Goal: Task Accomplishment & Management: Complete application form

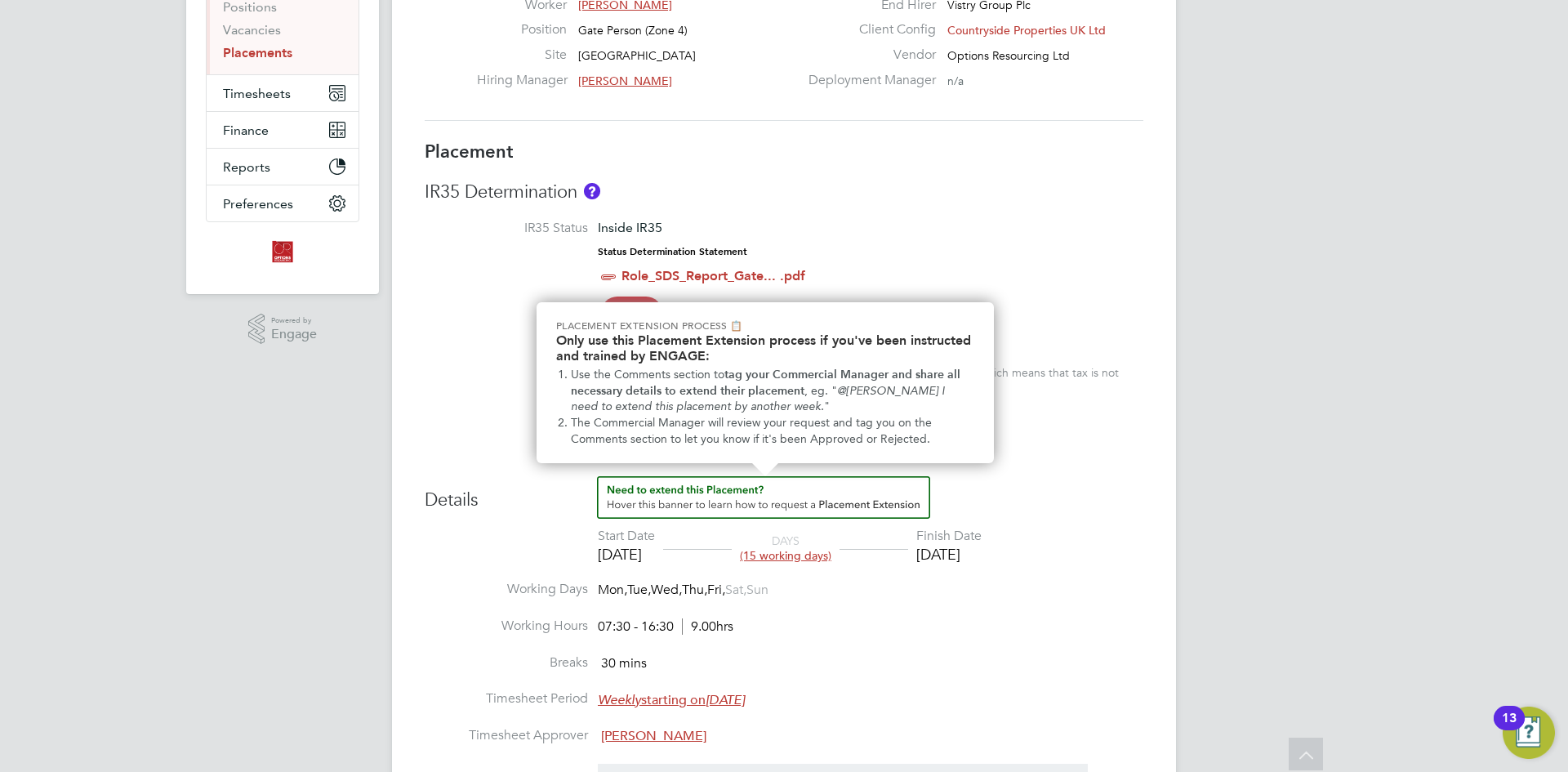
click at [695, 481] on img "How to extend a Placement?" at bounding box center [763, 497] width 333 height 42
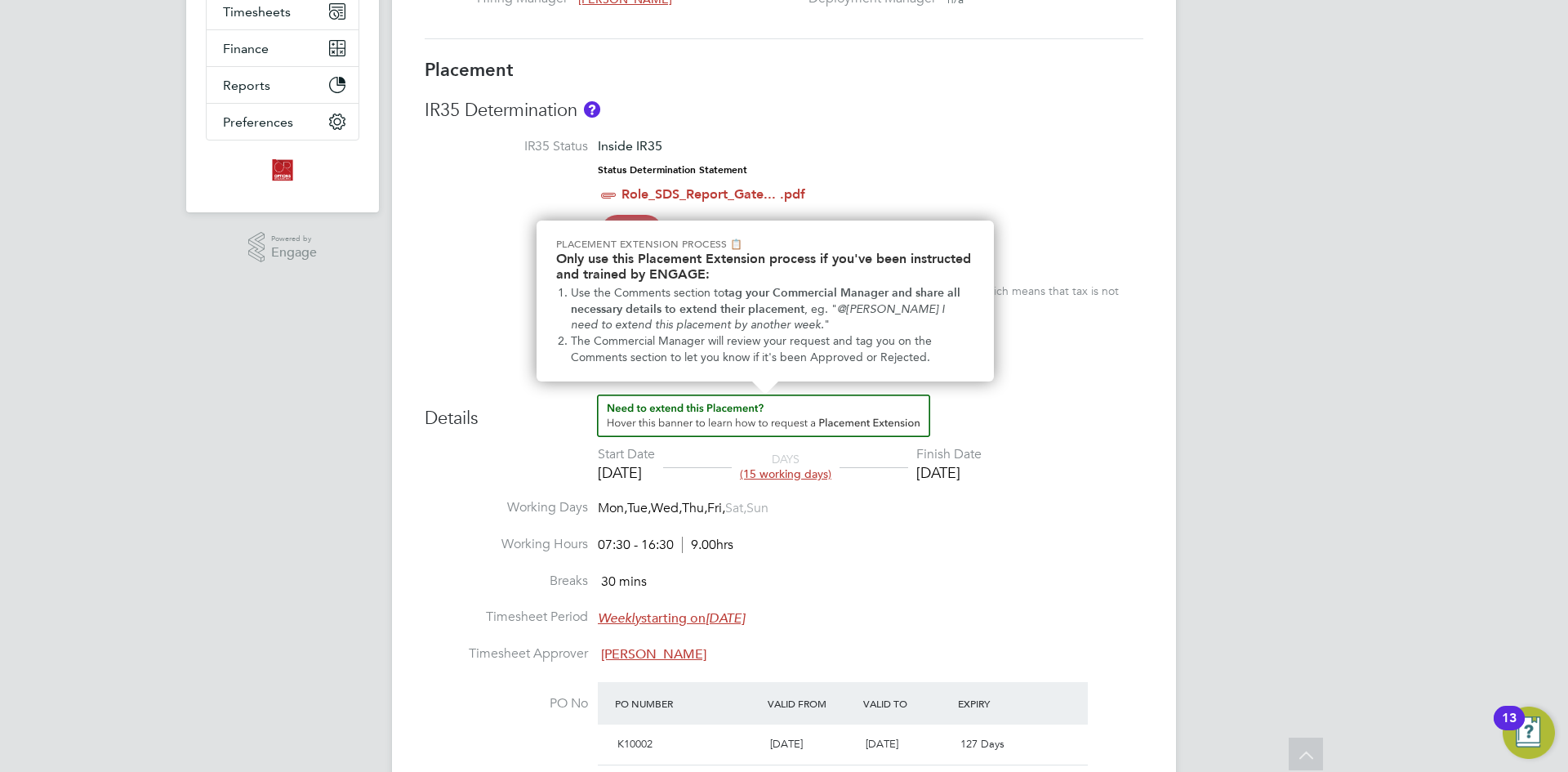
click at [777, 415] on img "How to extend a Placement?" at bounding box center [763, 416] width 333 height 42
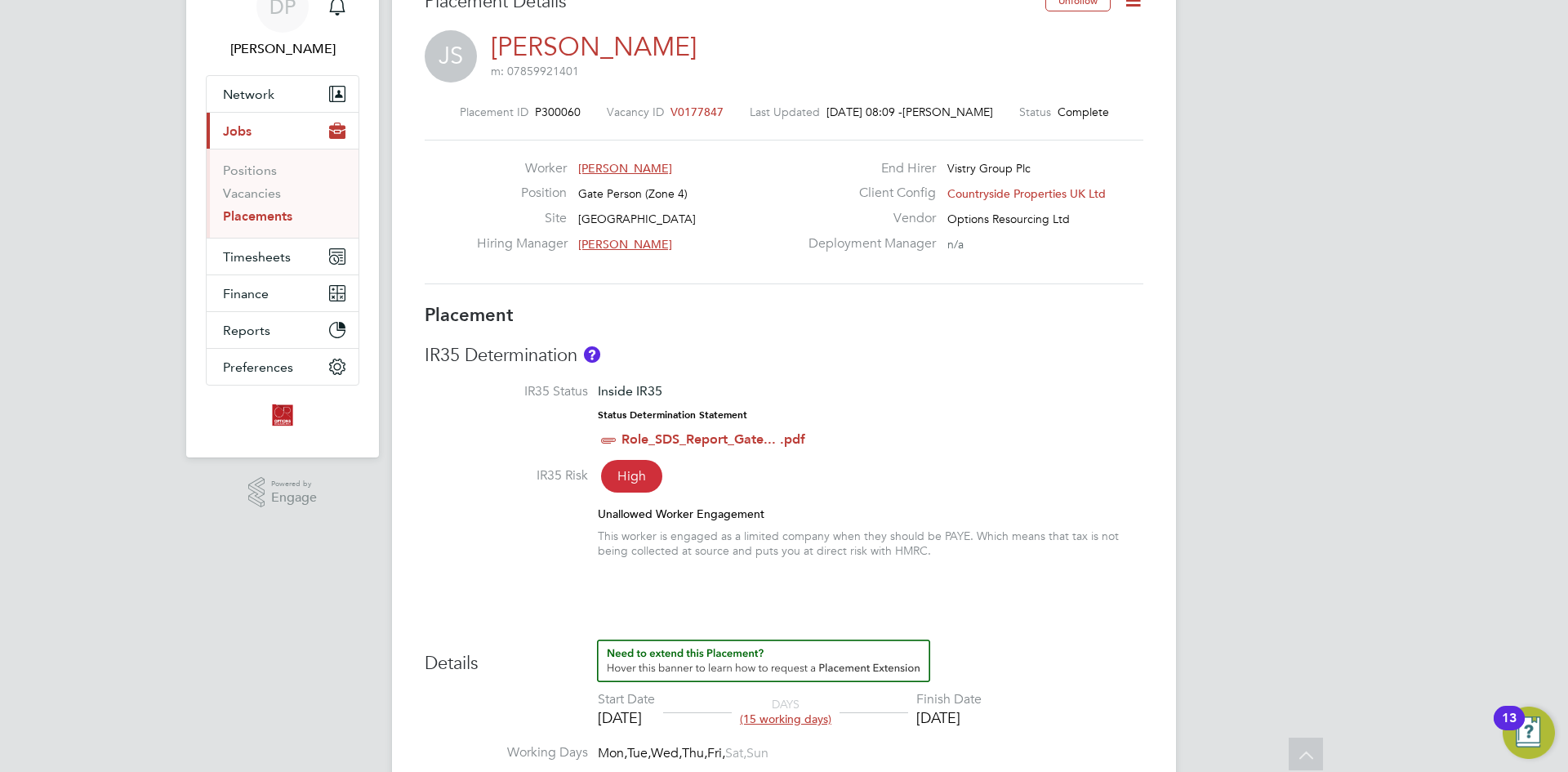
click at [1129, 4] on icon at bounding box center [1133, 0] width 20 height 20
click at [1052, 34] on li "Edit Placement e" at bounding box center [1079, 38] width 120 height 23
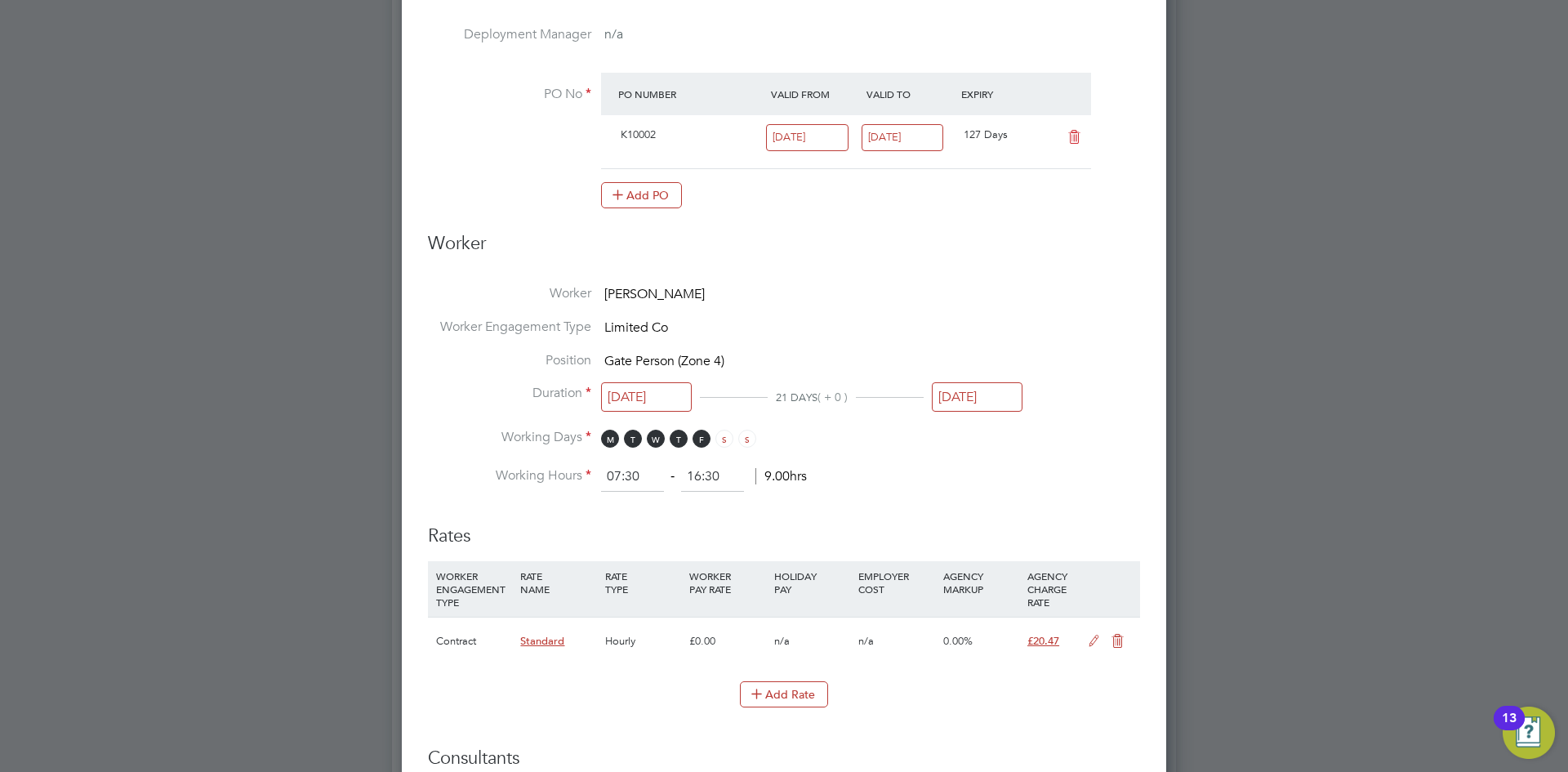
click at [984, 395] on input "[DATE]" at bounding box center [977, 397] width 91 height 30
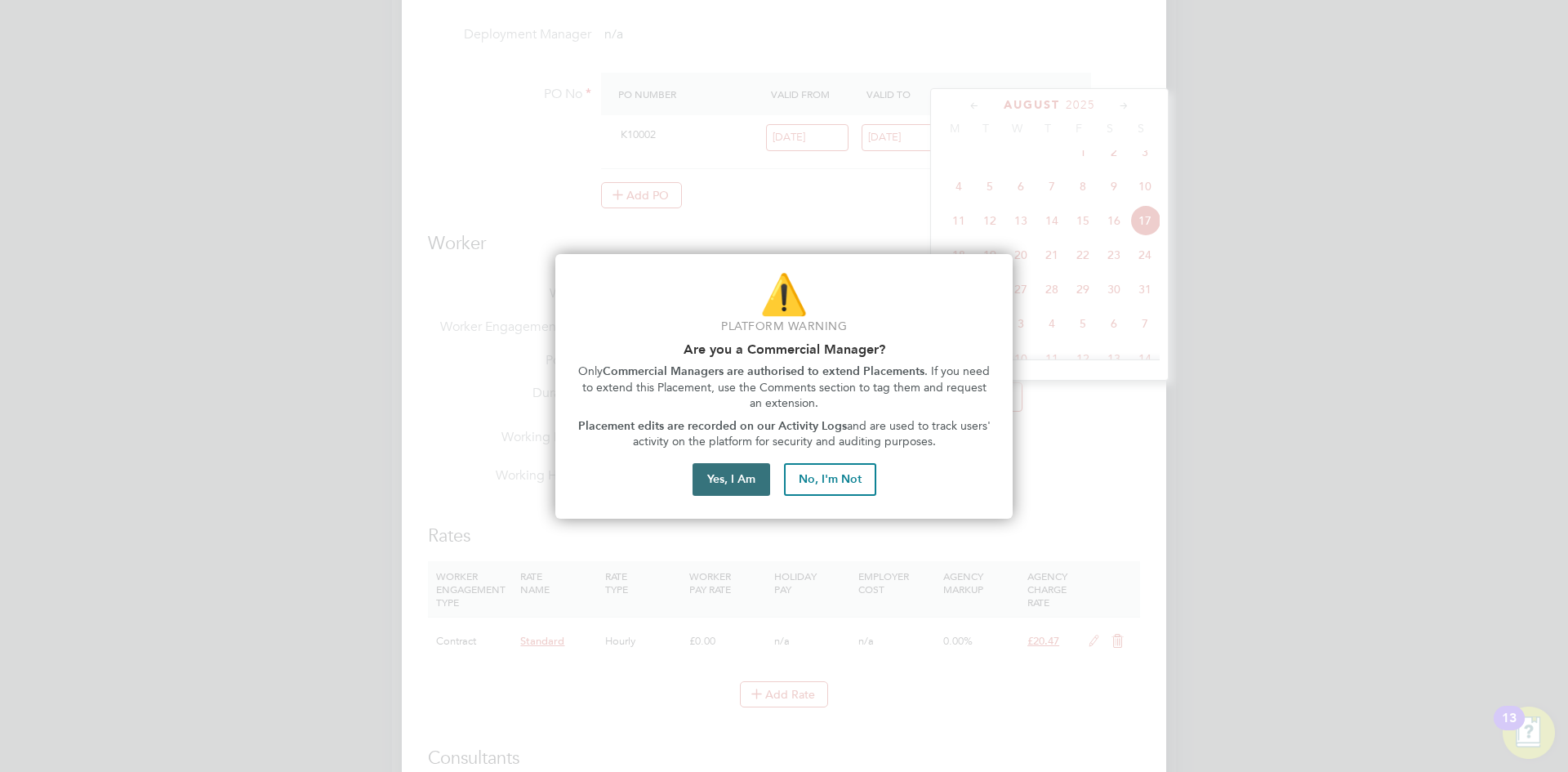
click at [726, 478] on button "Yes, I Am" at bounding box center [731, 480] width 78 height 33
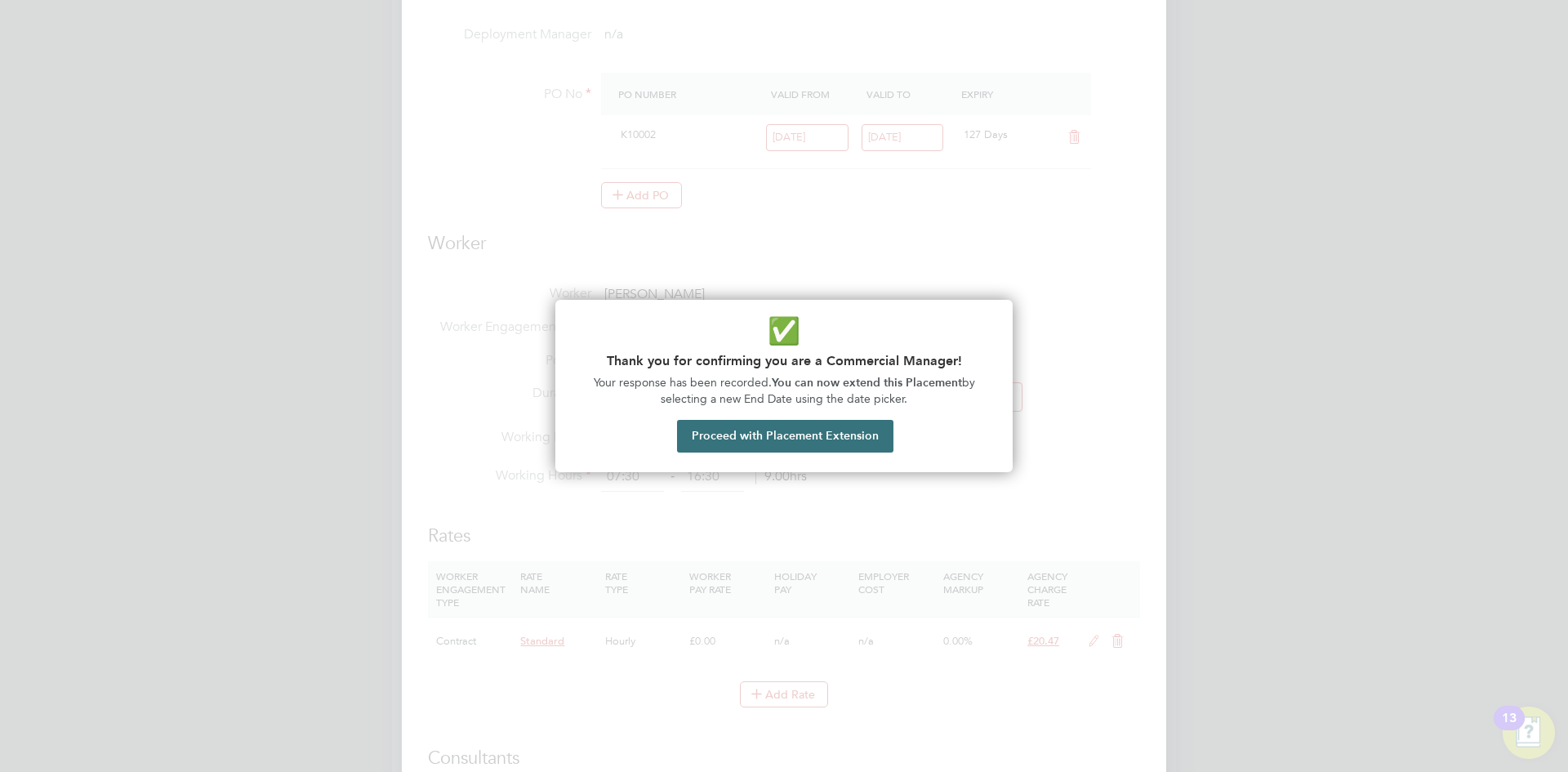
click at [809, 430] on button "Proceed with Placement Extension" at bounding box center [785, 437] width 216 height 33
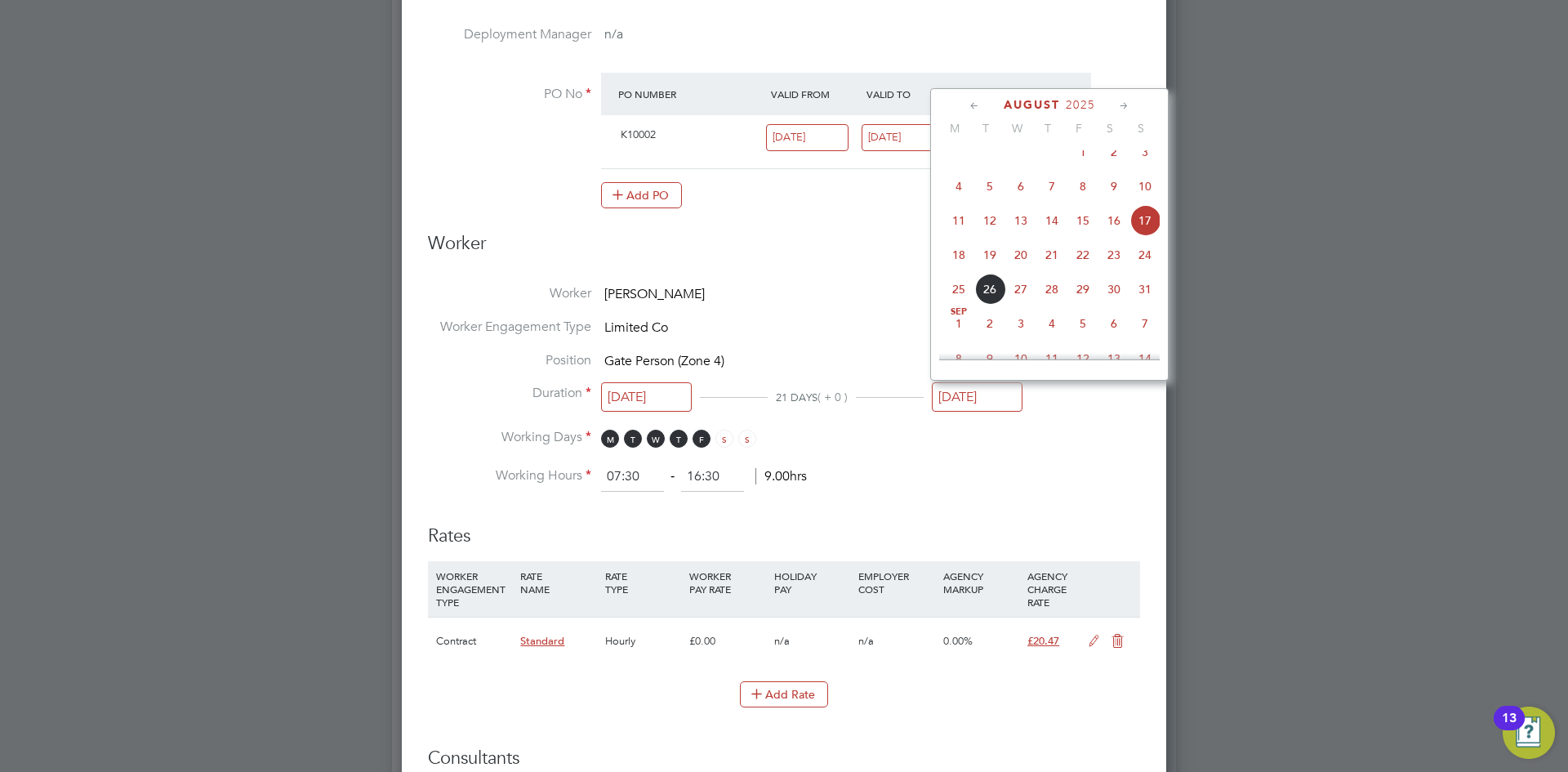
click at [1145, 266] on span "24" at bounding box center [1145, 255] width 31 height 31
type input "[DATE]"
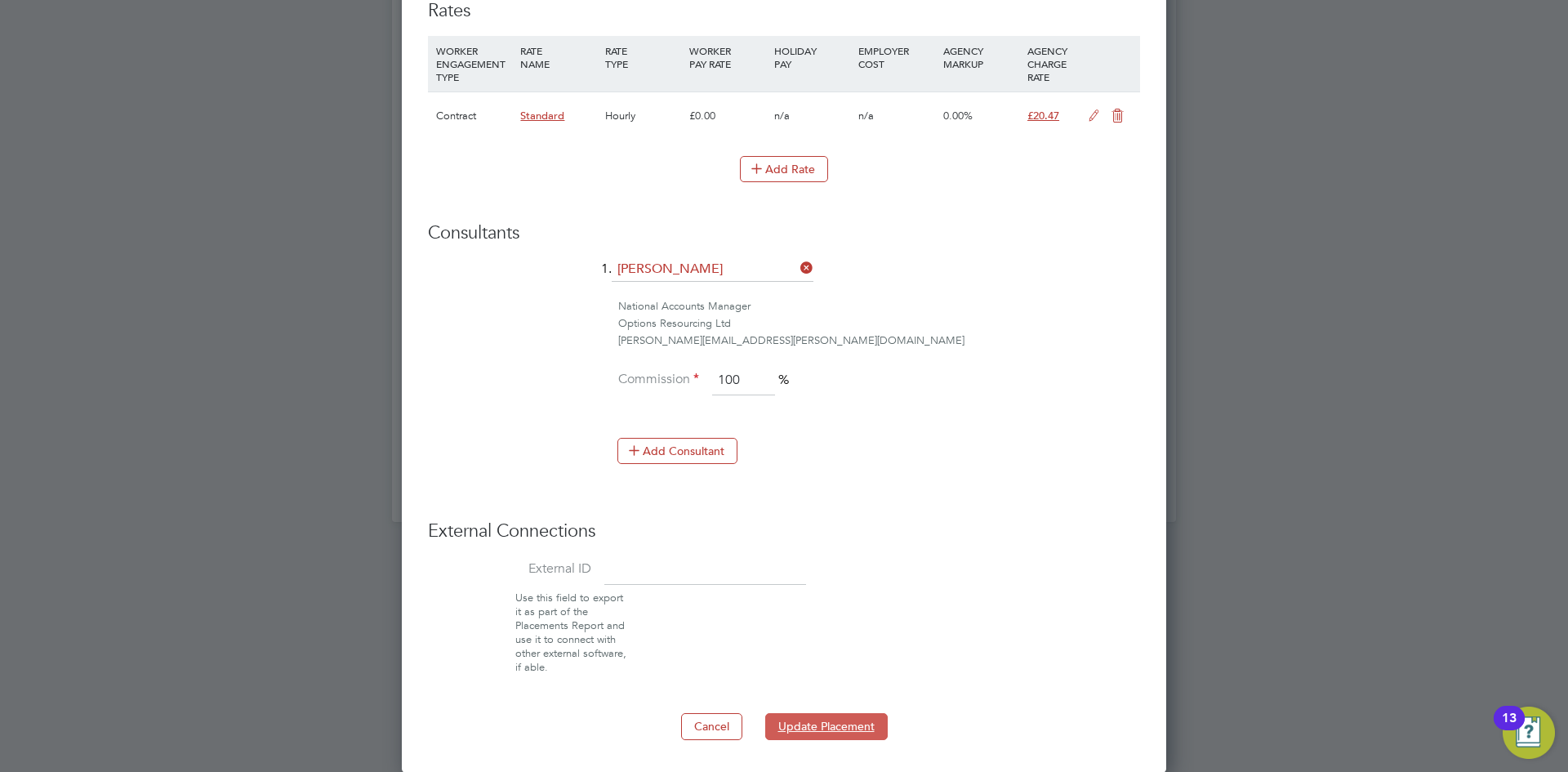
click at [829, 727] on button "Update Placement" at bounding box center [827, 726] width 123 height 27
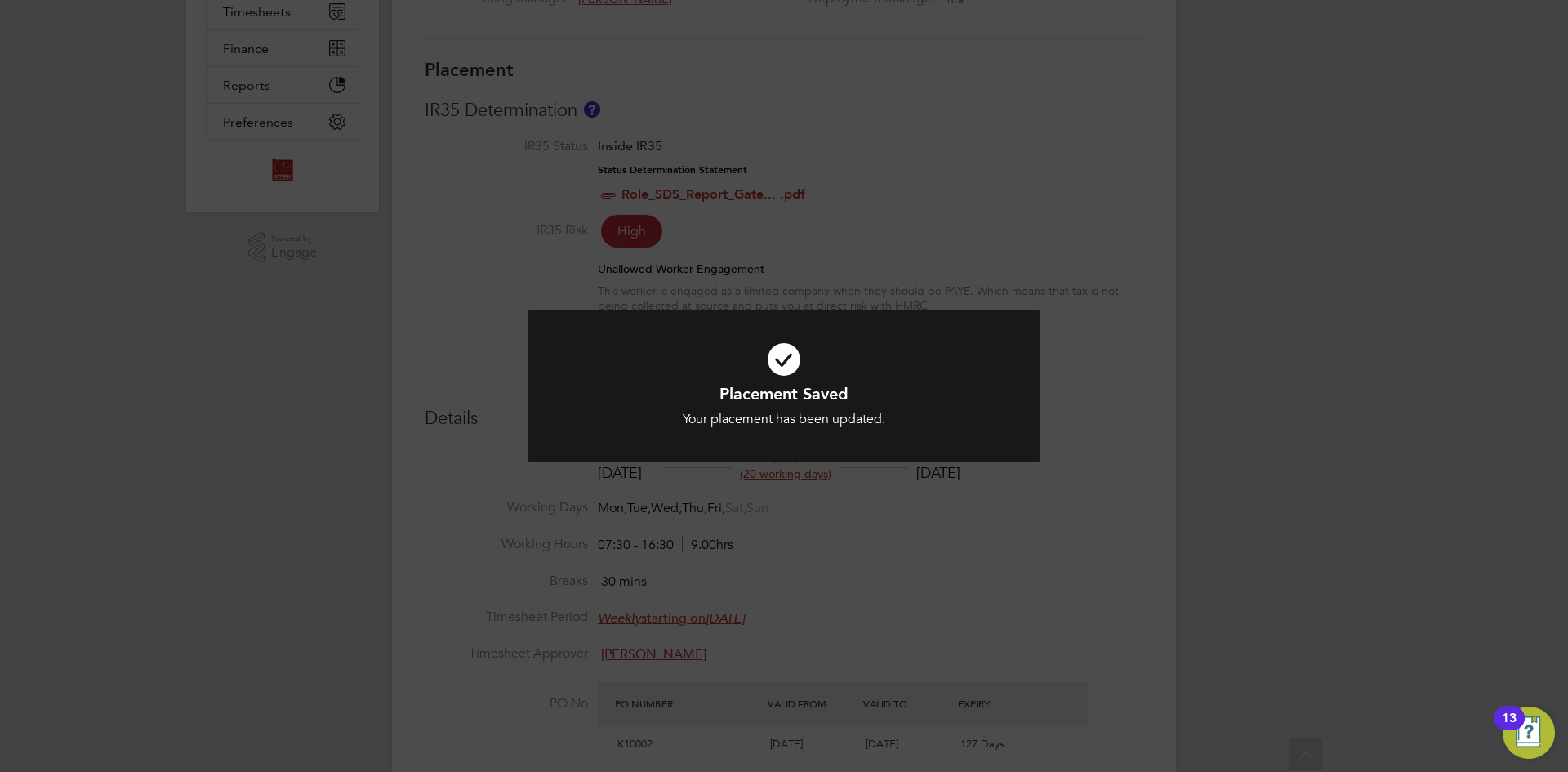
click at [1044, 580] on div "Placement Saved Your placement has been updated. Cancel Okay" at bounding box center [784, 386] width 1568 height 772
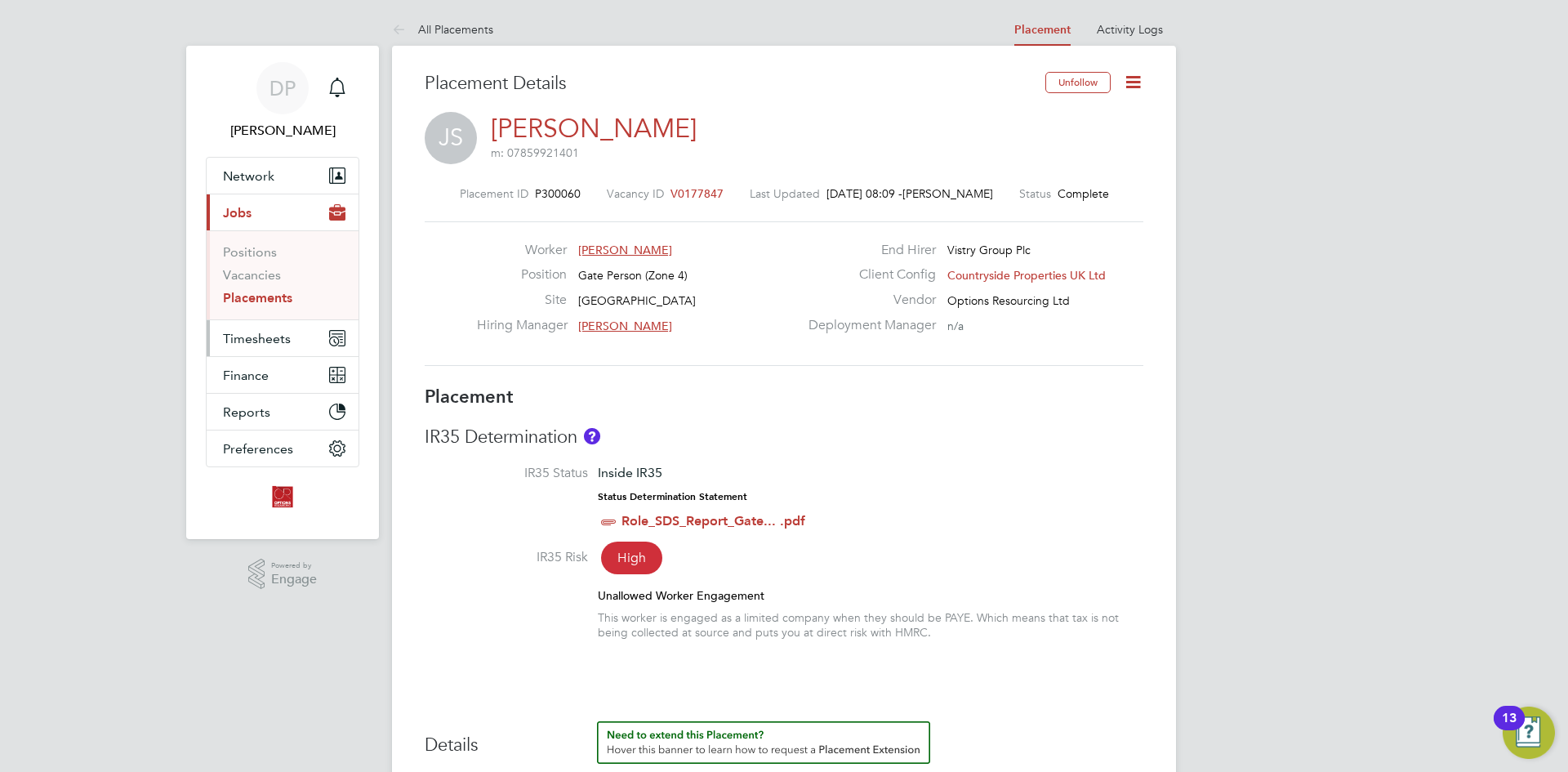
click at [279, 331] on span "Timesheets" at bounding box center [257, 338] width 68 height 16
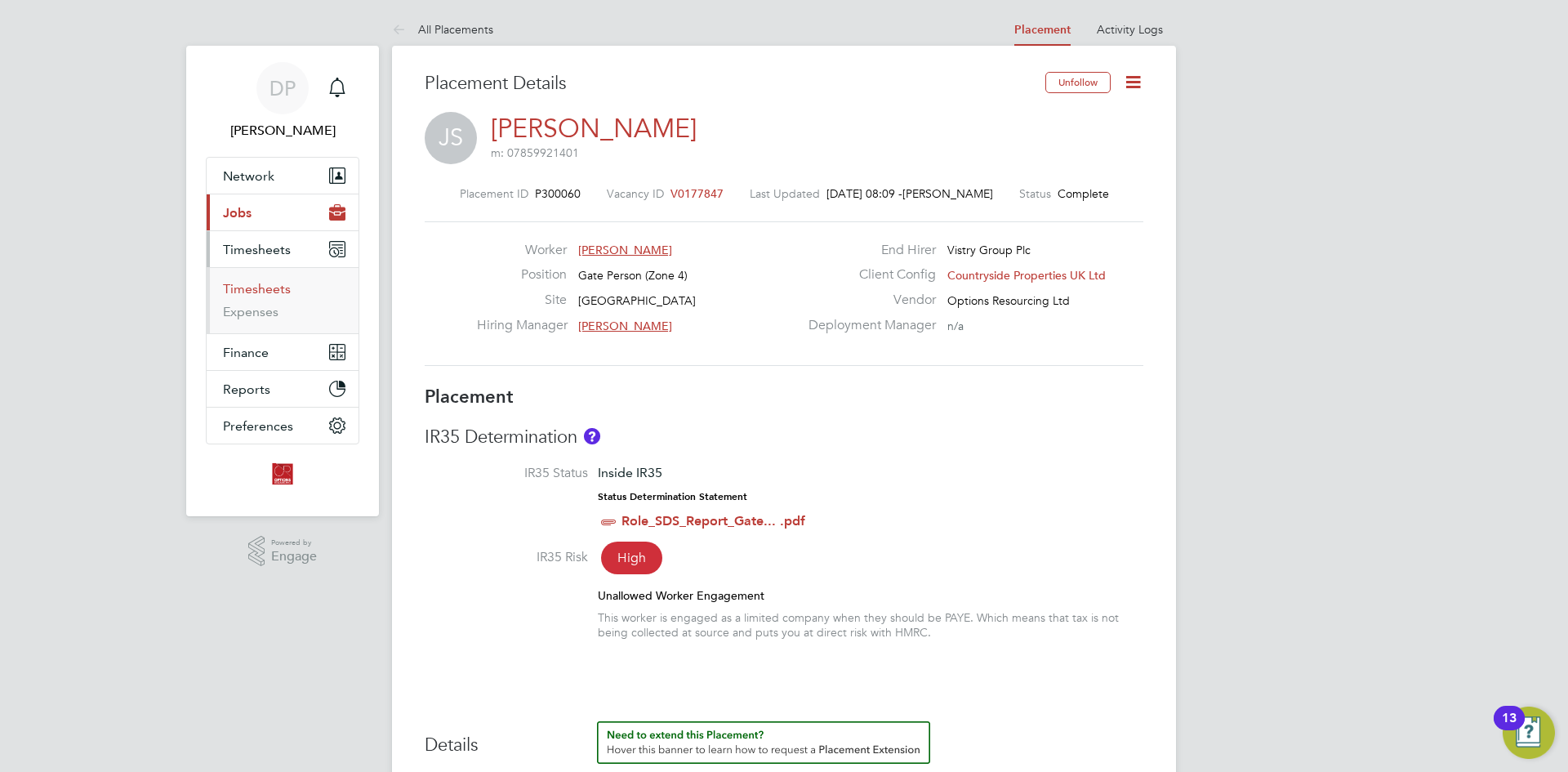
click at [254, 284] on link "Timesheets" at bounding box center [257, 288] width 68 height 16
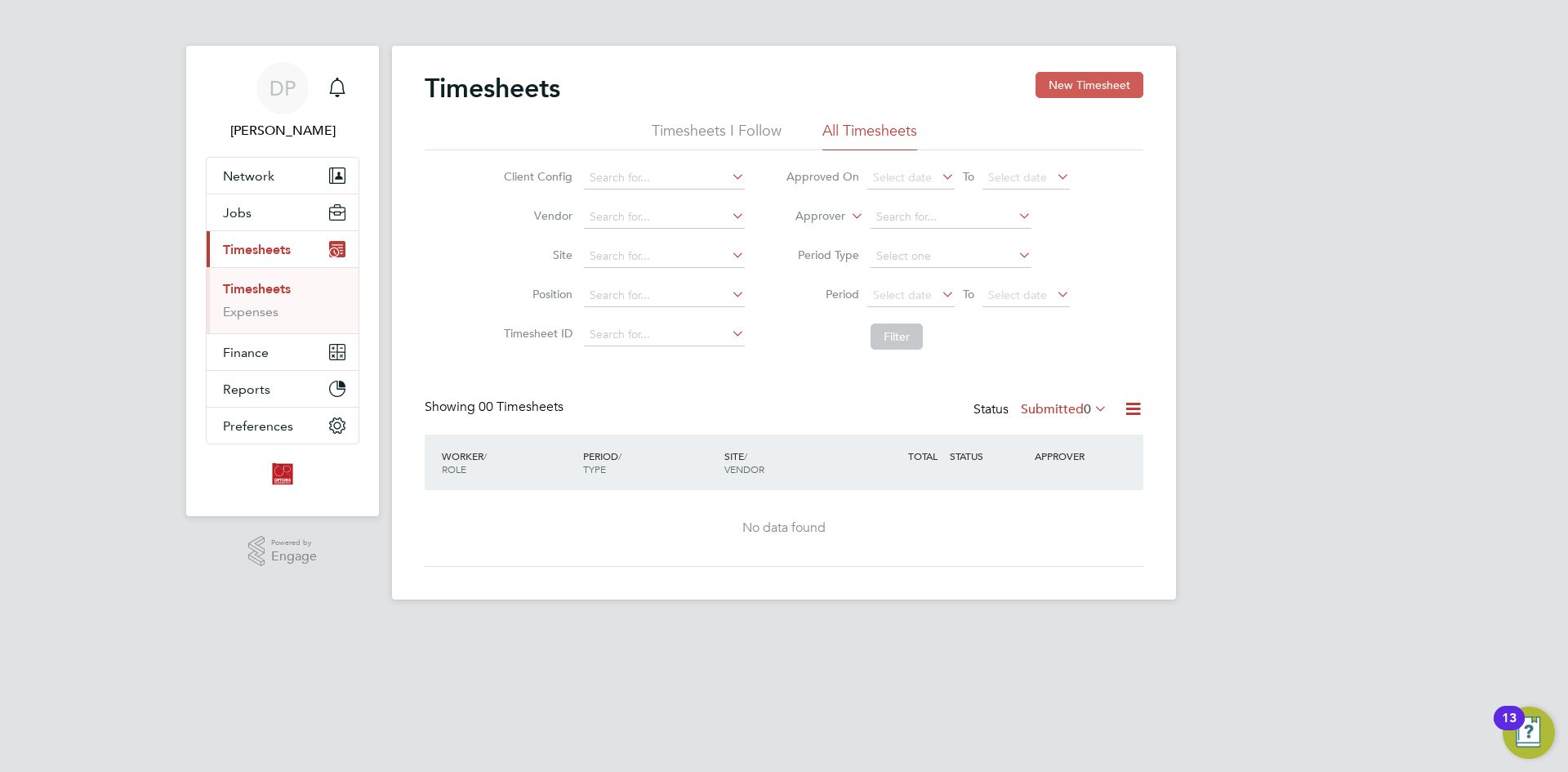
click at [1096, 82] on button "New Timesheet" at bounding box center [1089, 85] width 108 height 27
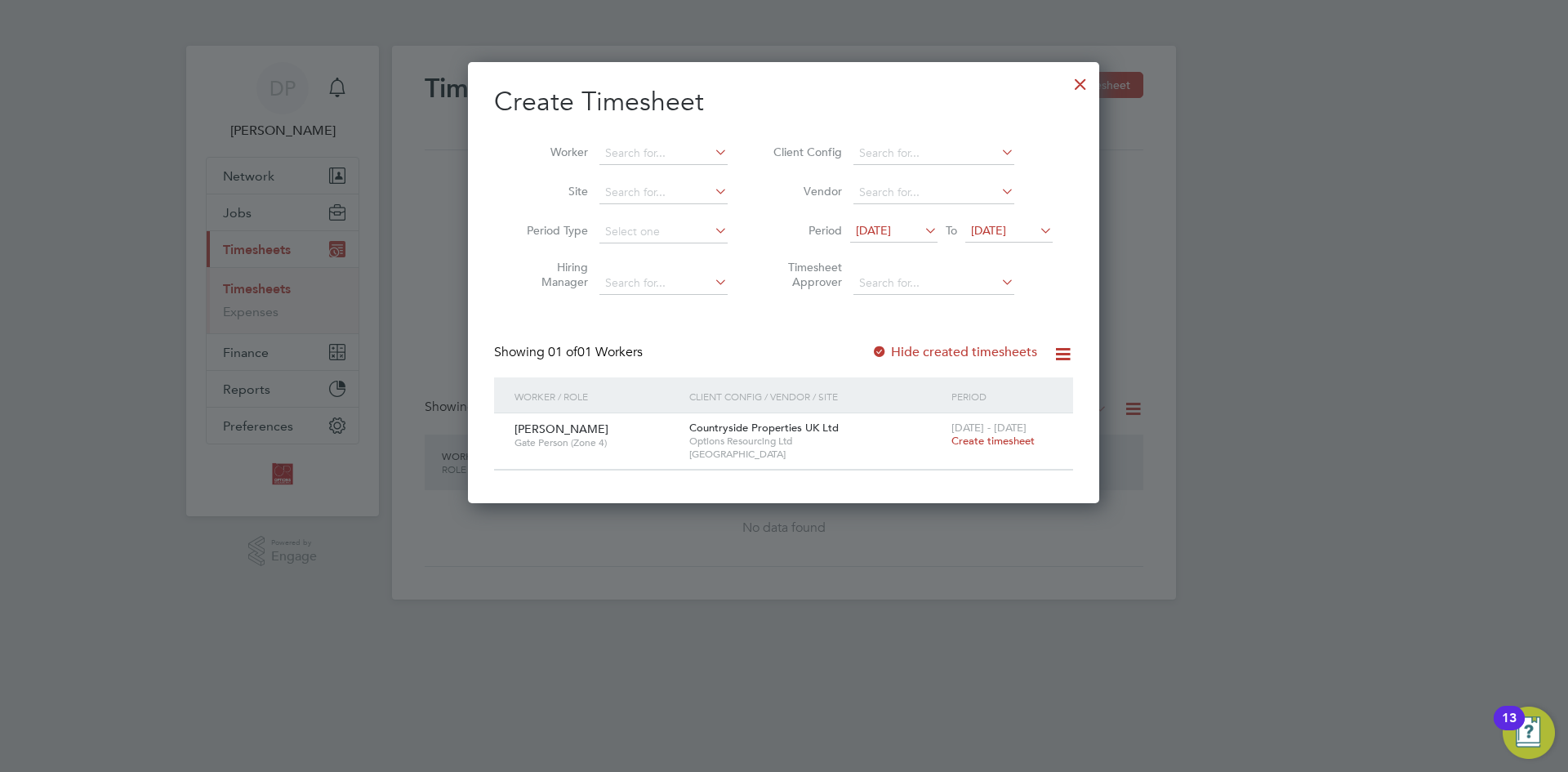
click at [992, 441] on span "Create timesheet" at bounding box center [993, 440] width 83 height 14
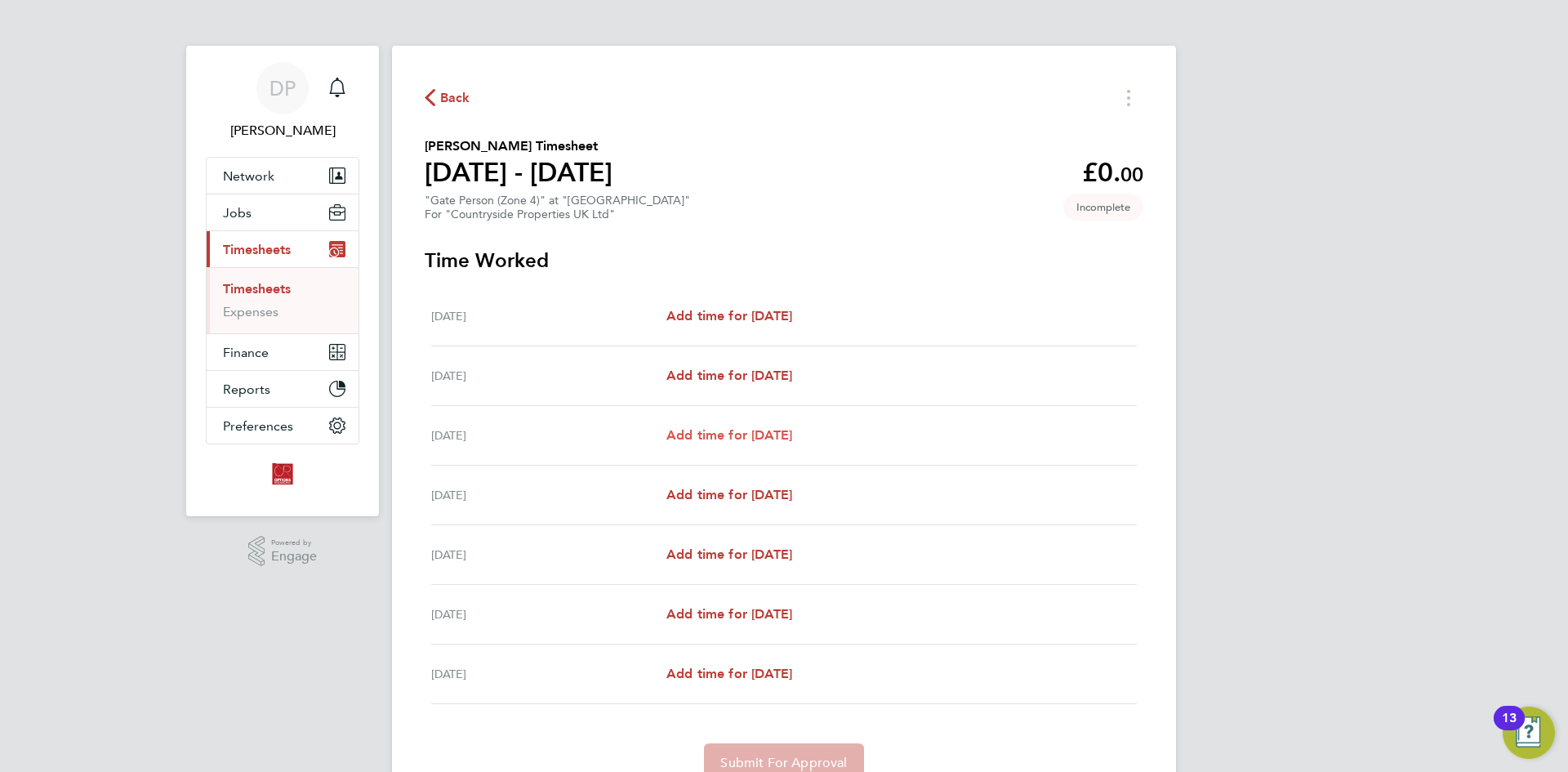
click at [723, 435] on span "Add time for [DATE]" at bounding box center [729, 435] width 125 height 16
select select "30"
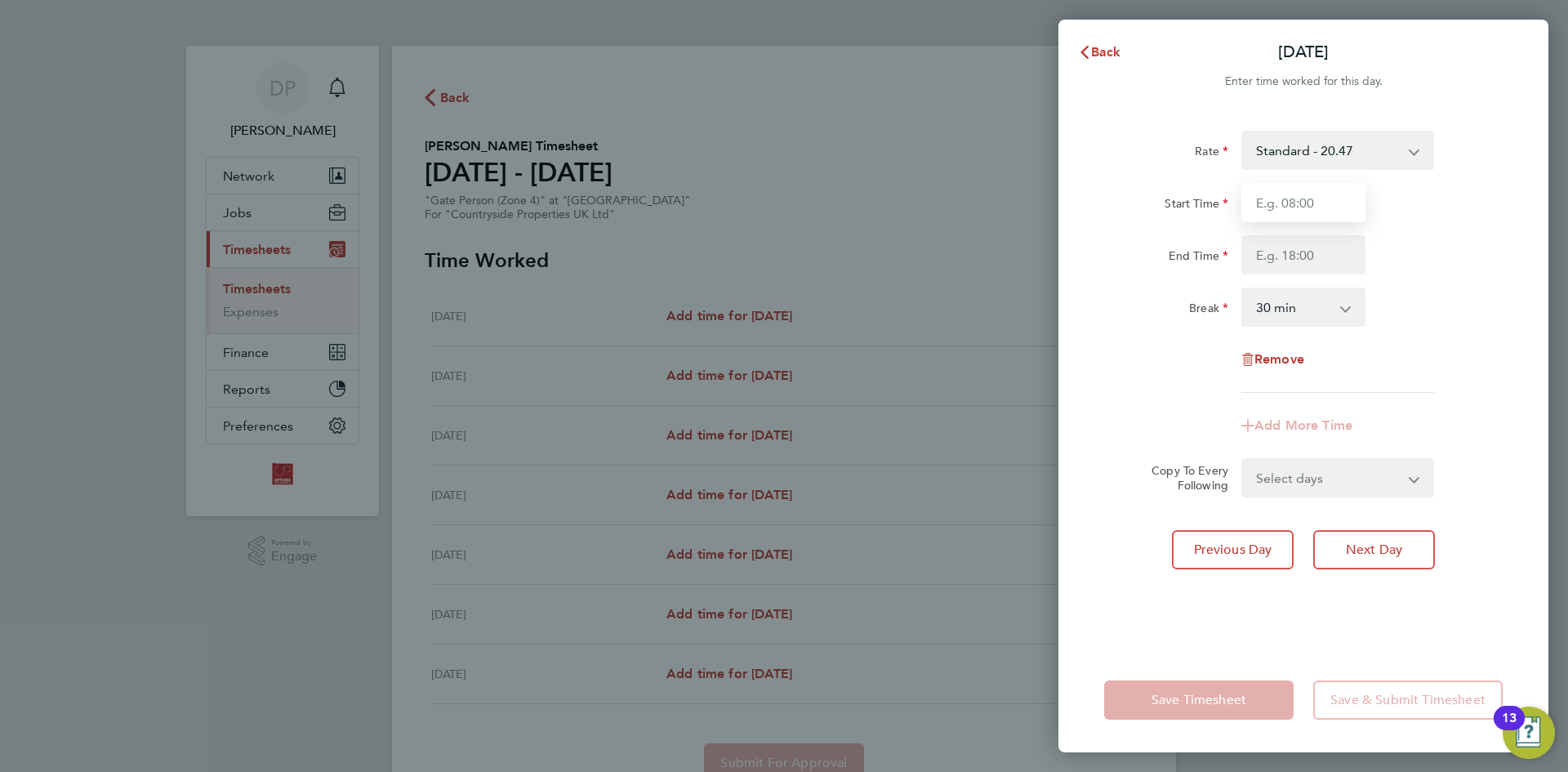
click at [1303, 203] on input "Start Time" at bounding box center [1303, 202] width 124 height 39
type input "07:30"
click at [1293, 257] on input "End Time" at bounding box center [1303, 255] width 124 height 39
type input "16:30"
click at [1192, 632] on div "Rate Standard - 20.47 Start Time 07:30 End Time 16:30 Break 0 min 15 min 30 min…" at bounding box center [1303, 379] width 490 height 537
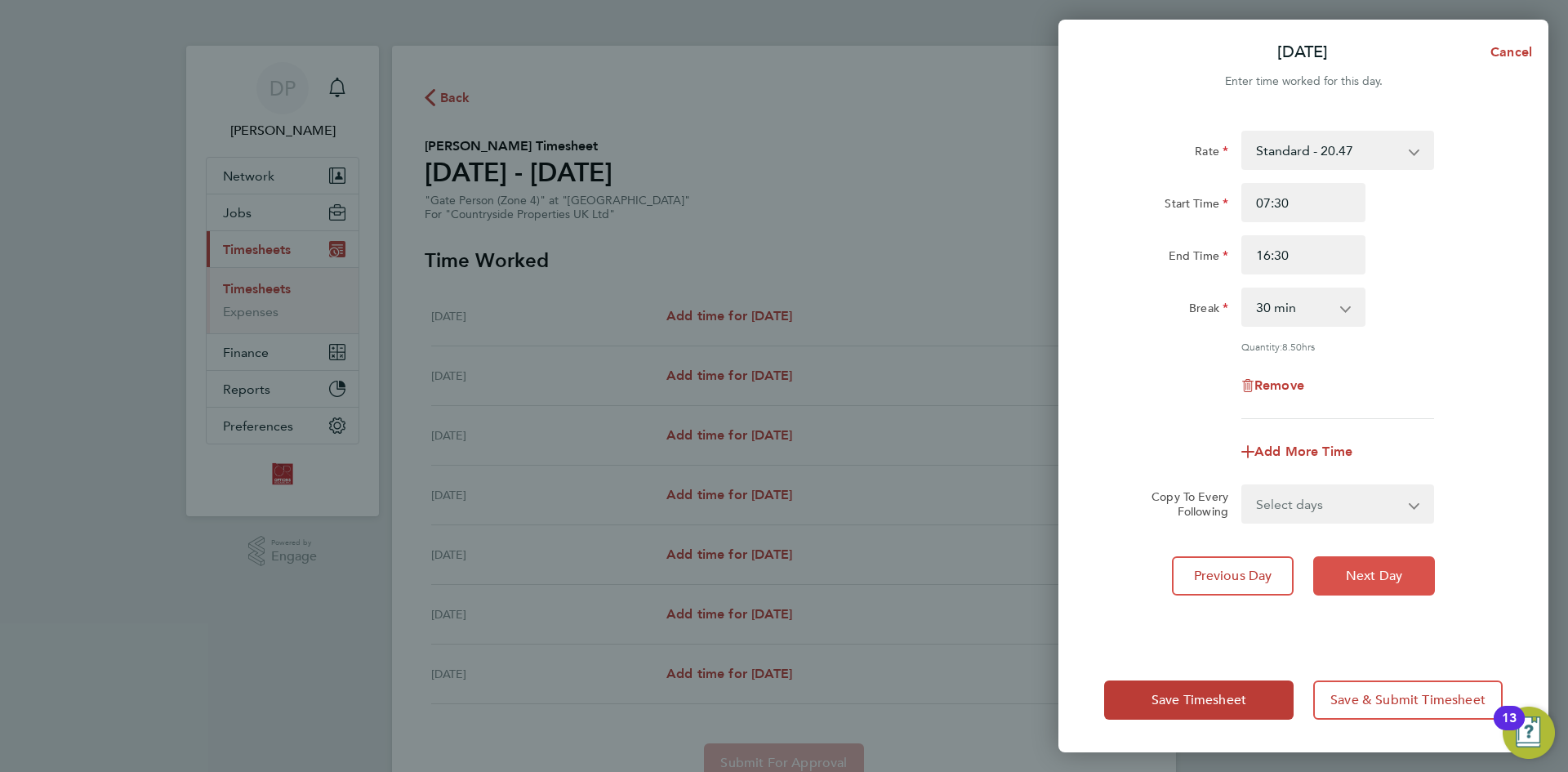
click at [1368, 573] on span "Next Day" at bounding box center [1375, 576] width 57 height 16
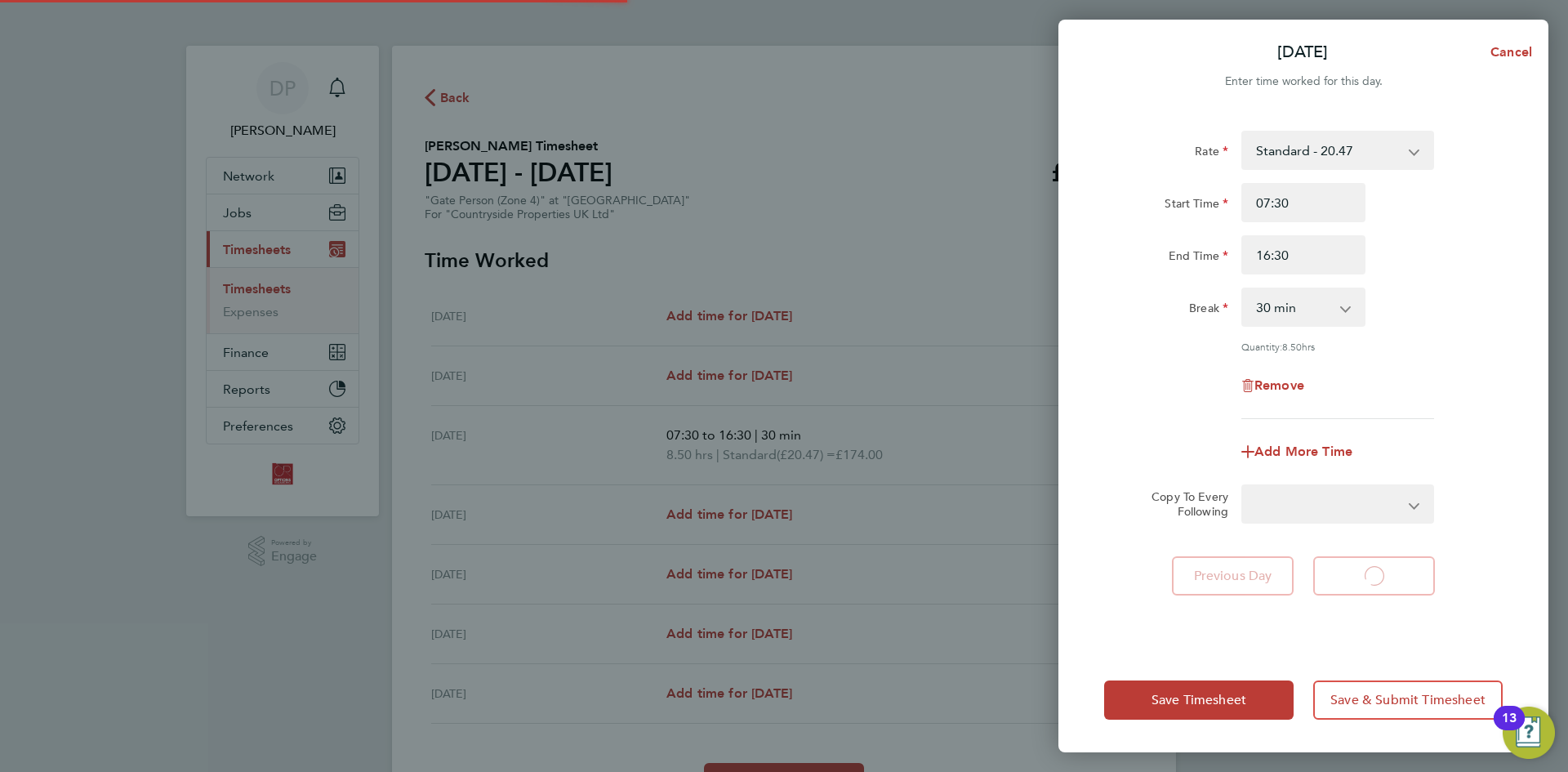
select select "30"
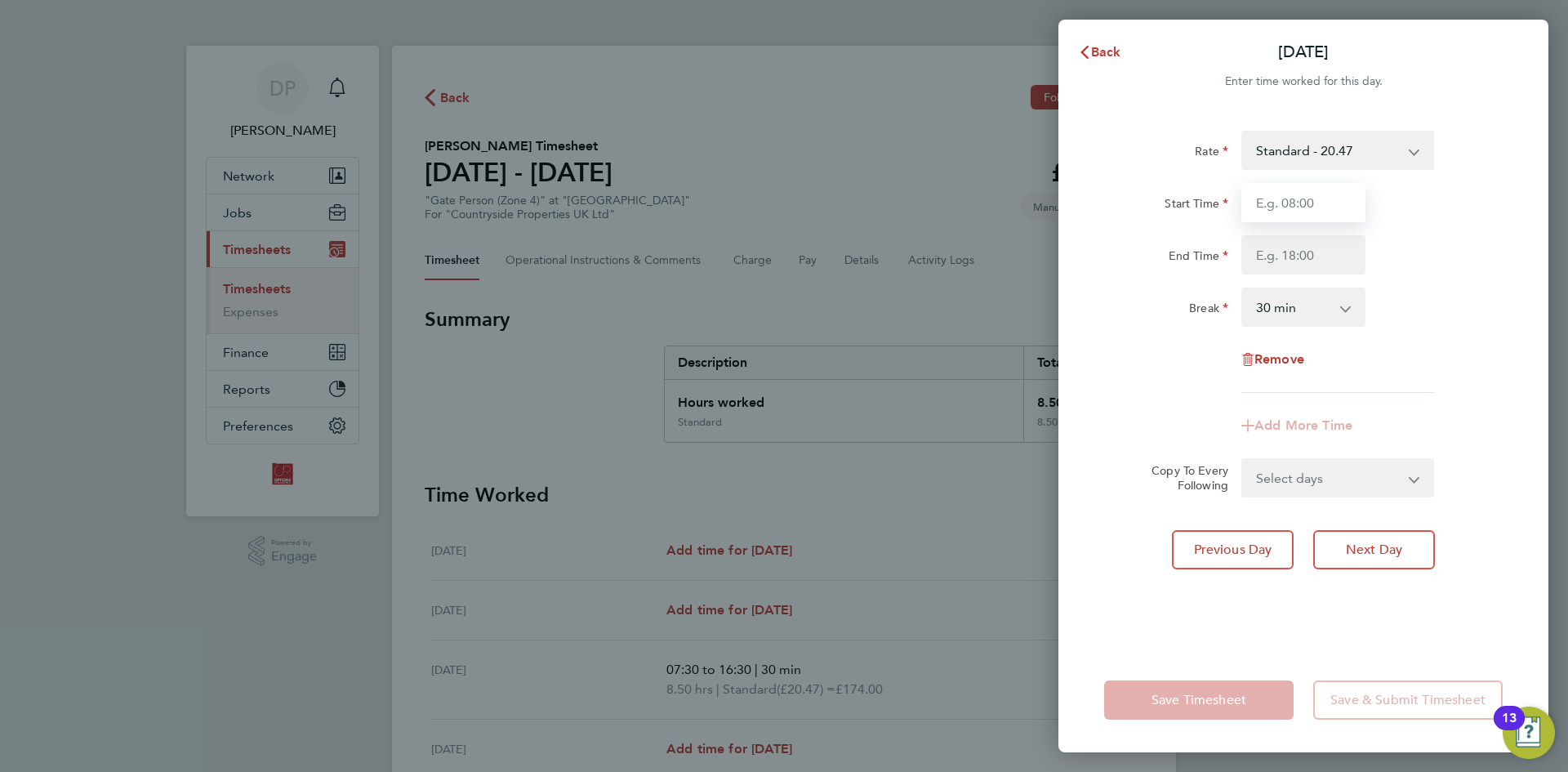
click at [1303, 204] on input "Start Time" at bounding box center [1303, 202] width 124 height 39
type input "07:30"
click at [1301, 264] on input "End Time" at bounding box center [1303, 255] width 124 height 39
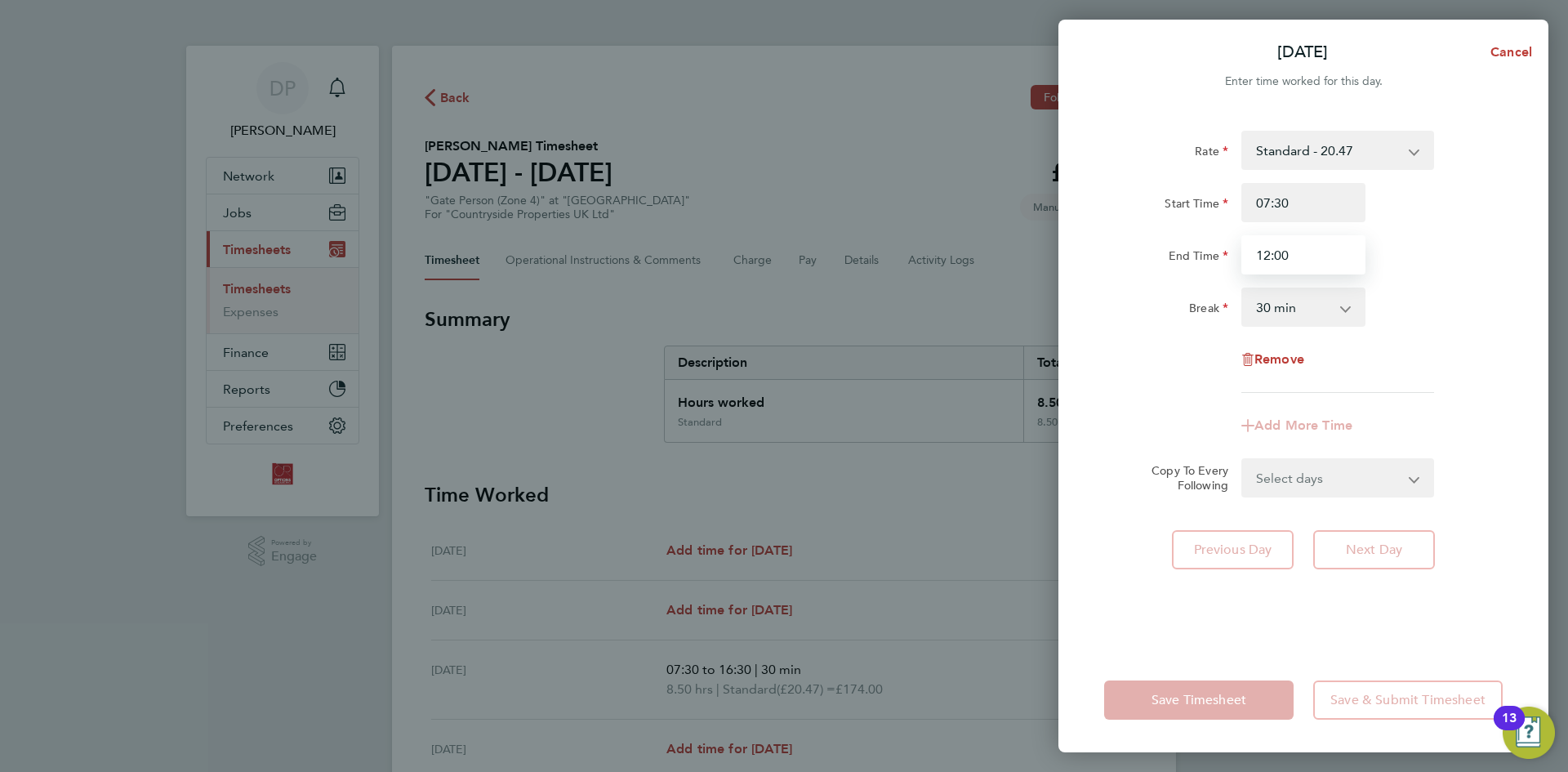
type input "12:00"
click at [1119, 384] on div "Rate Standard - 20.47 Start Time 07:30 End Time 12:00 Break 0 min 15 min 30 min…" at bounding box center [1303, 262] width 398 height 262
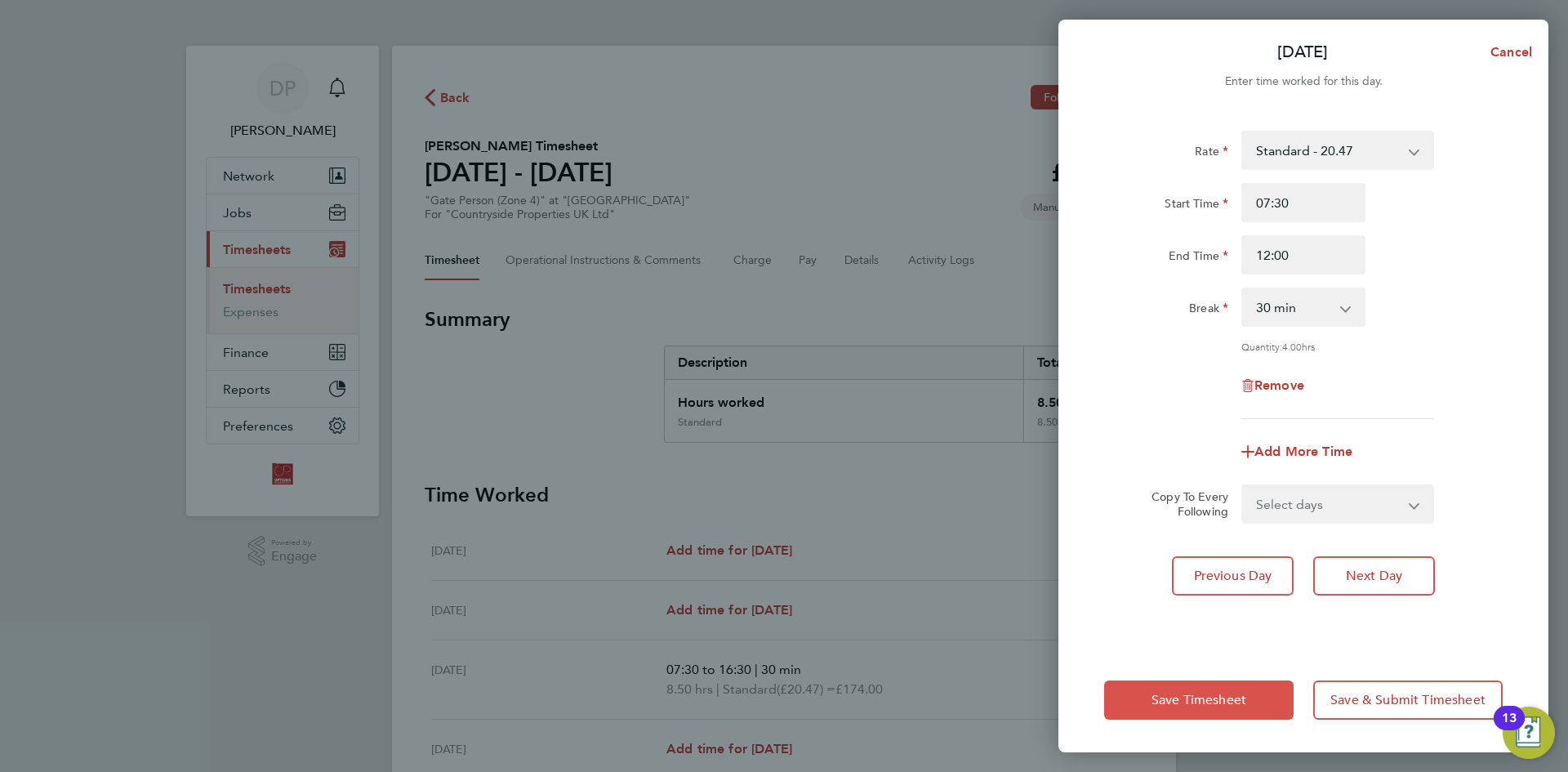
click at [1173, 694] on span "Save Timesheet" at bounding box center [1199, 701] width 95 height 16
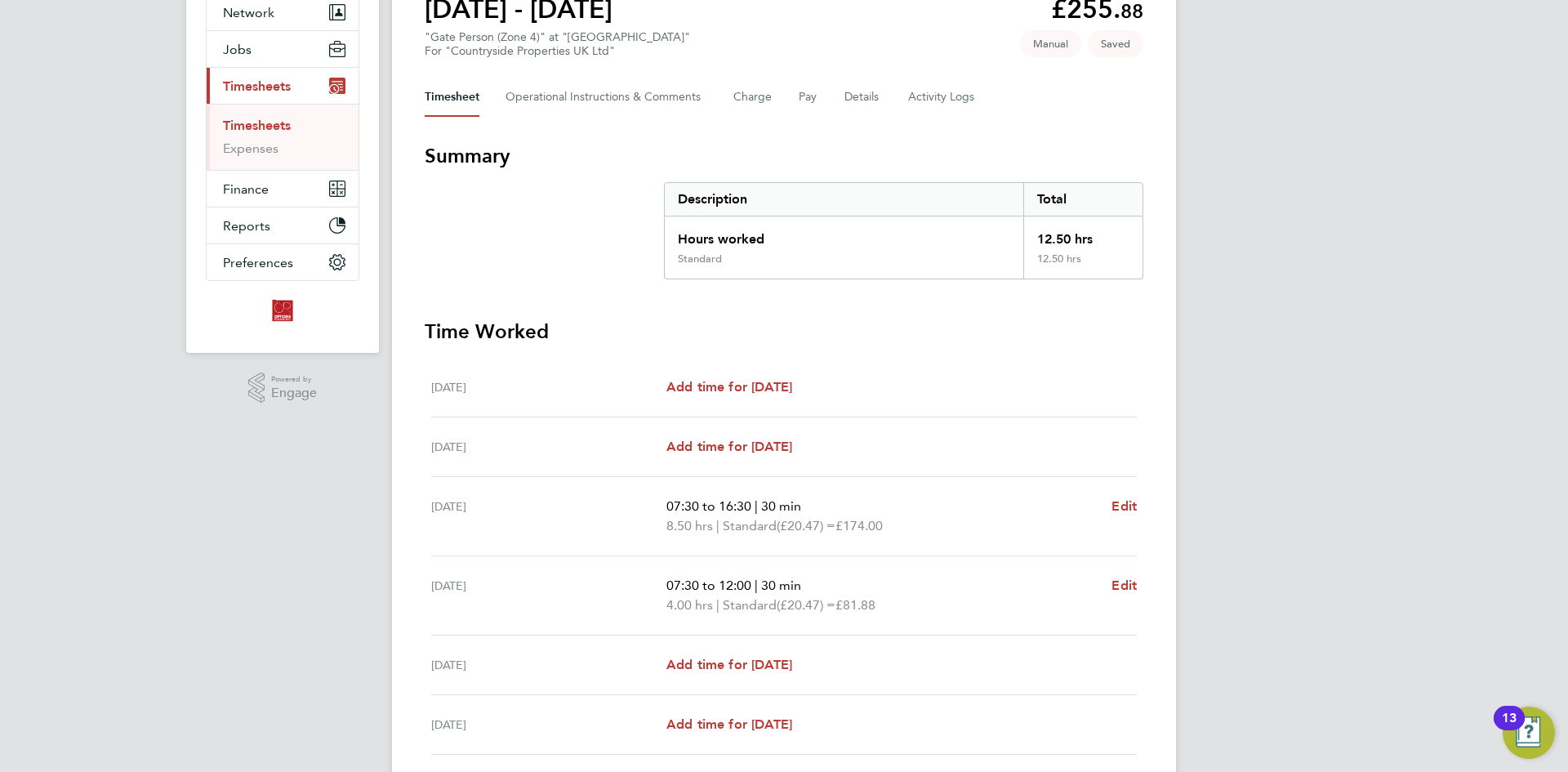
scroll to position [350, 0]
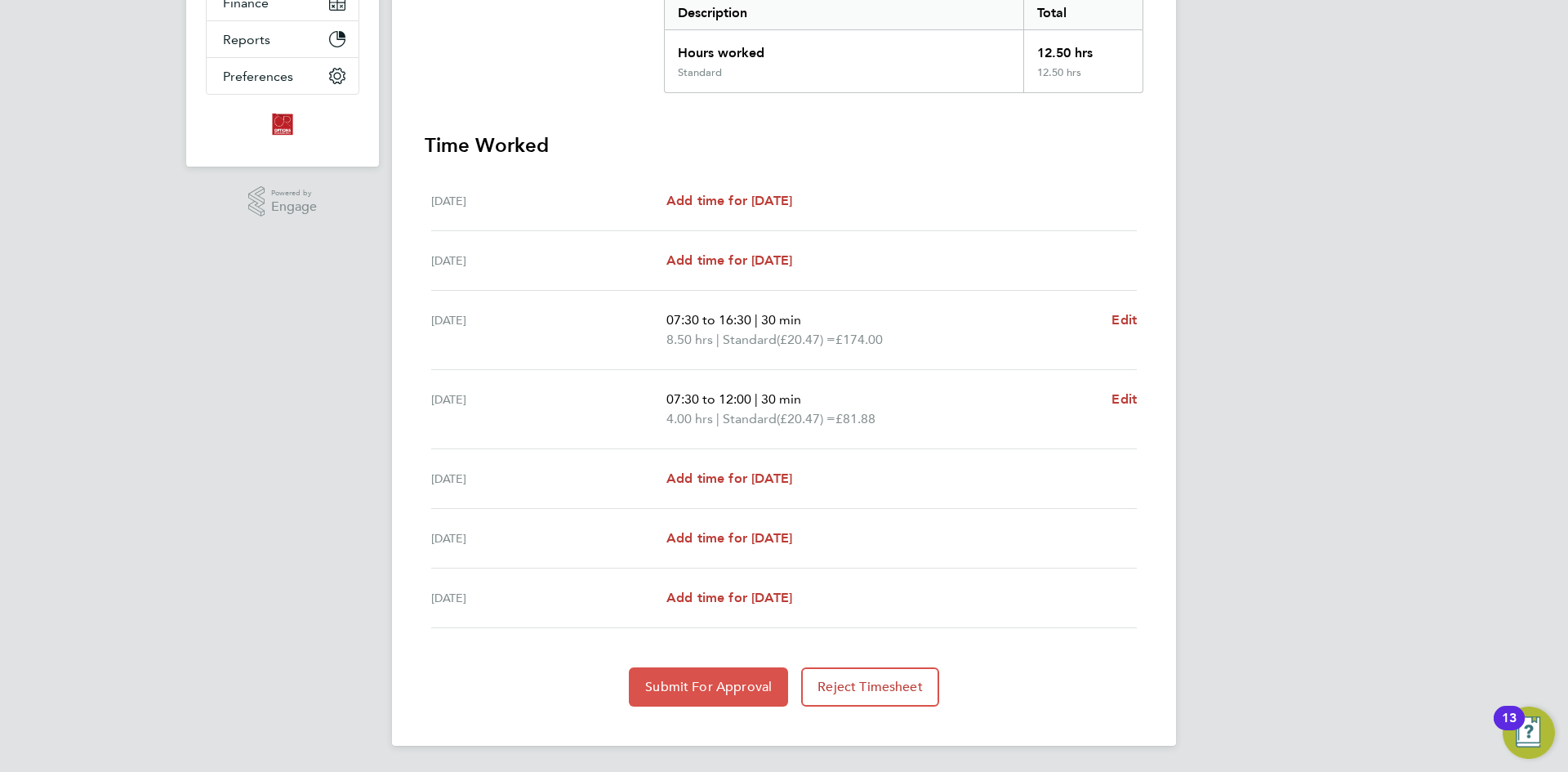
click at [695, 686] on span "Submit For Approval" at bounding box center [708, 688] width 126 height 16
click at [1513, 725] on div "13" at bounding box center [1509, 728] width 15 height 21
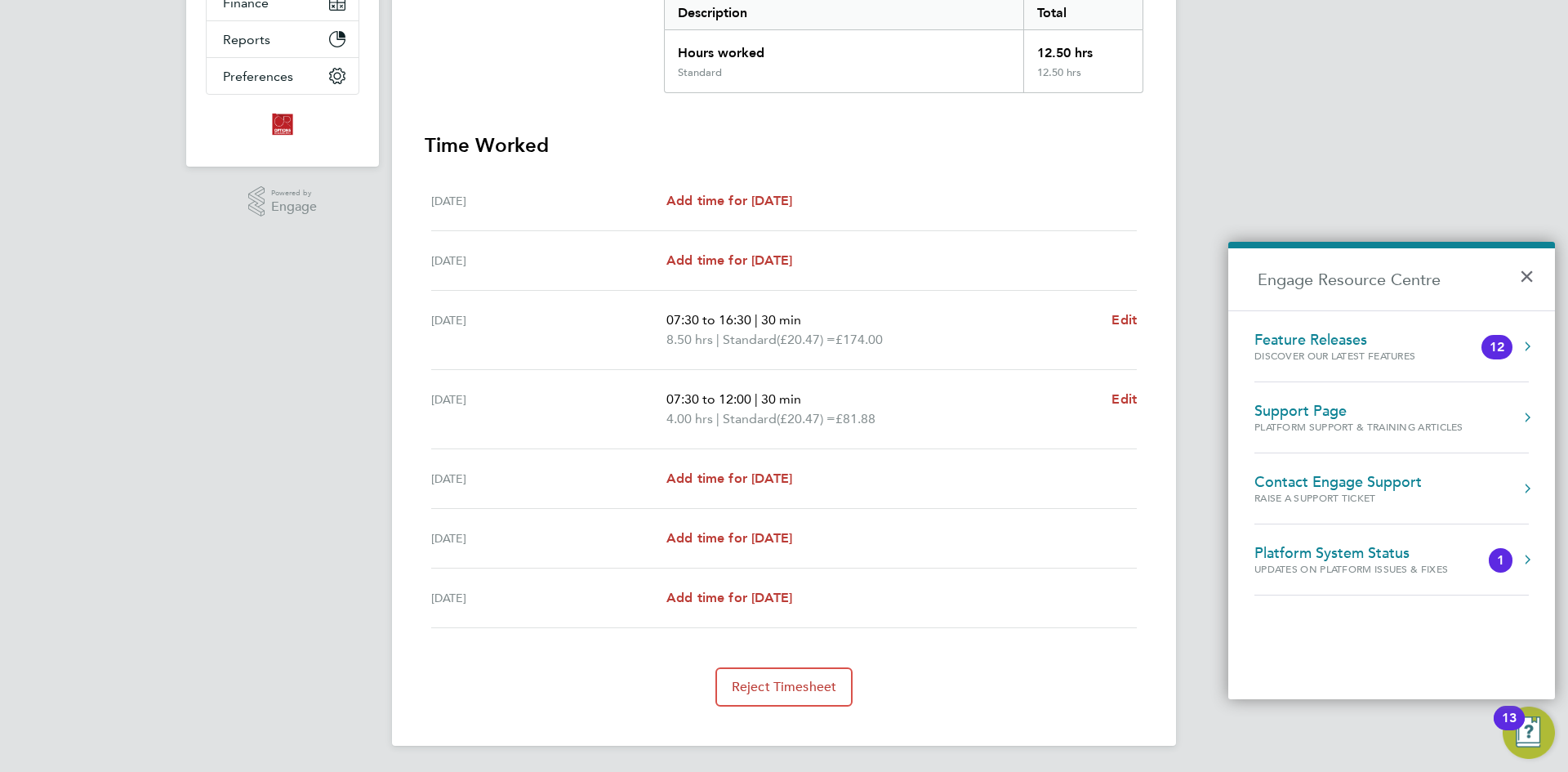
click at [1286, 189] on div "[PERSON_NAME] Notifications Applications: Network Team Members Businesses Sites…" at bounding box center [784, 211] width 1568 height 1122
click at [1527, 277] on button "×" at bounding box center [1531, 271] width 24 height 36
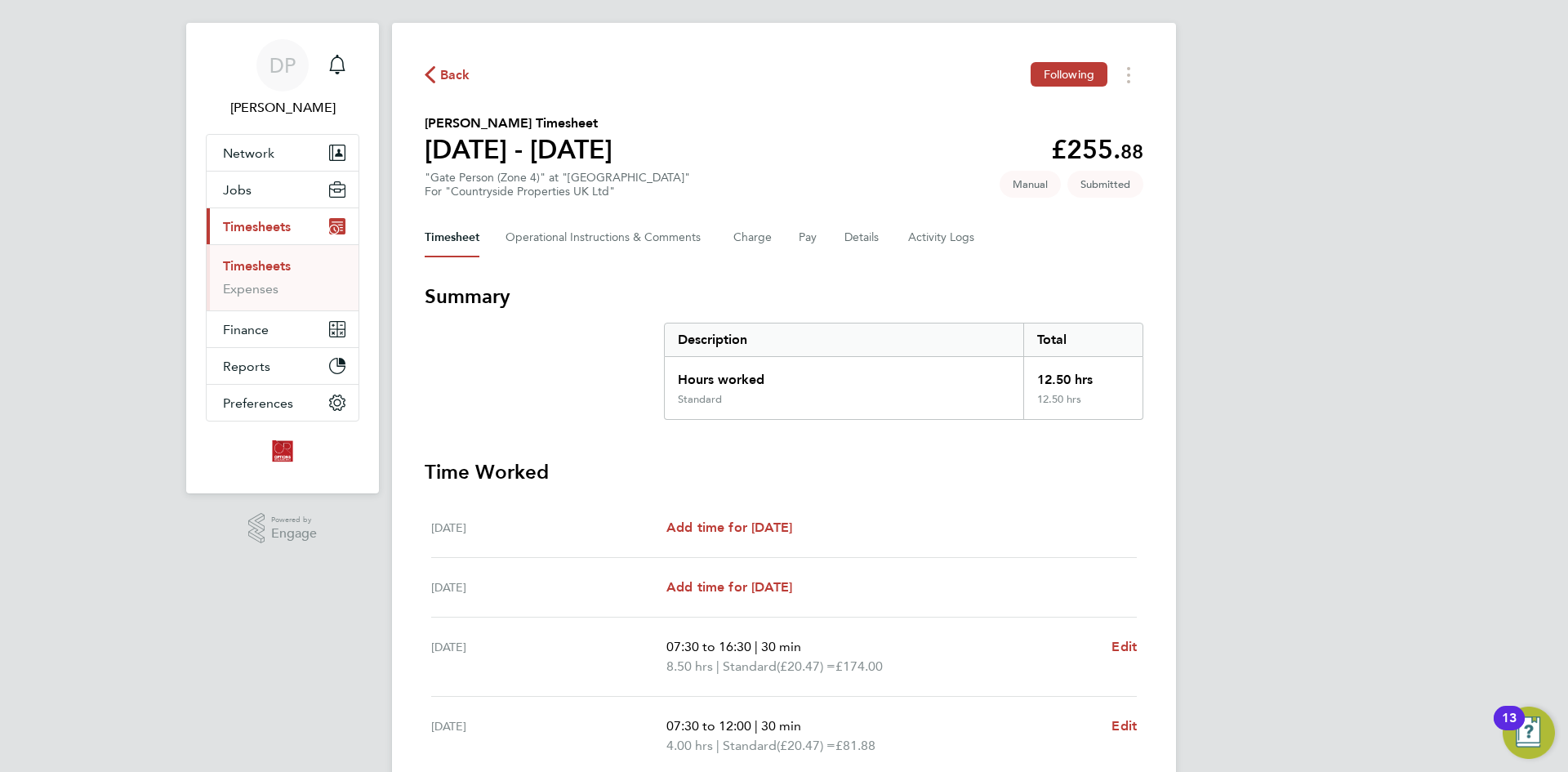
scroll to position [0, 0]
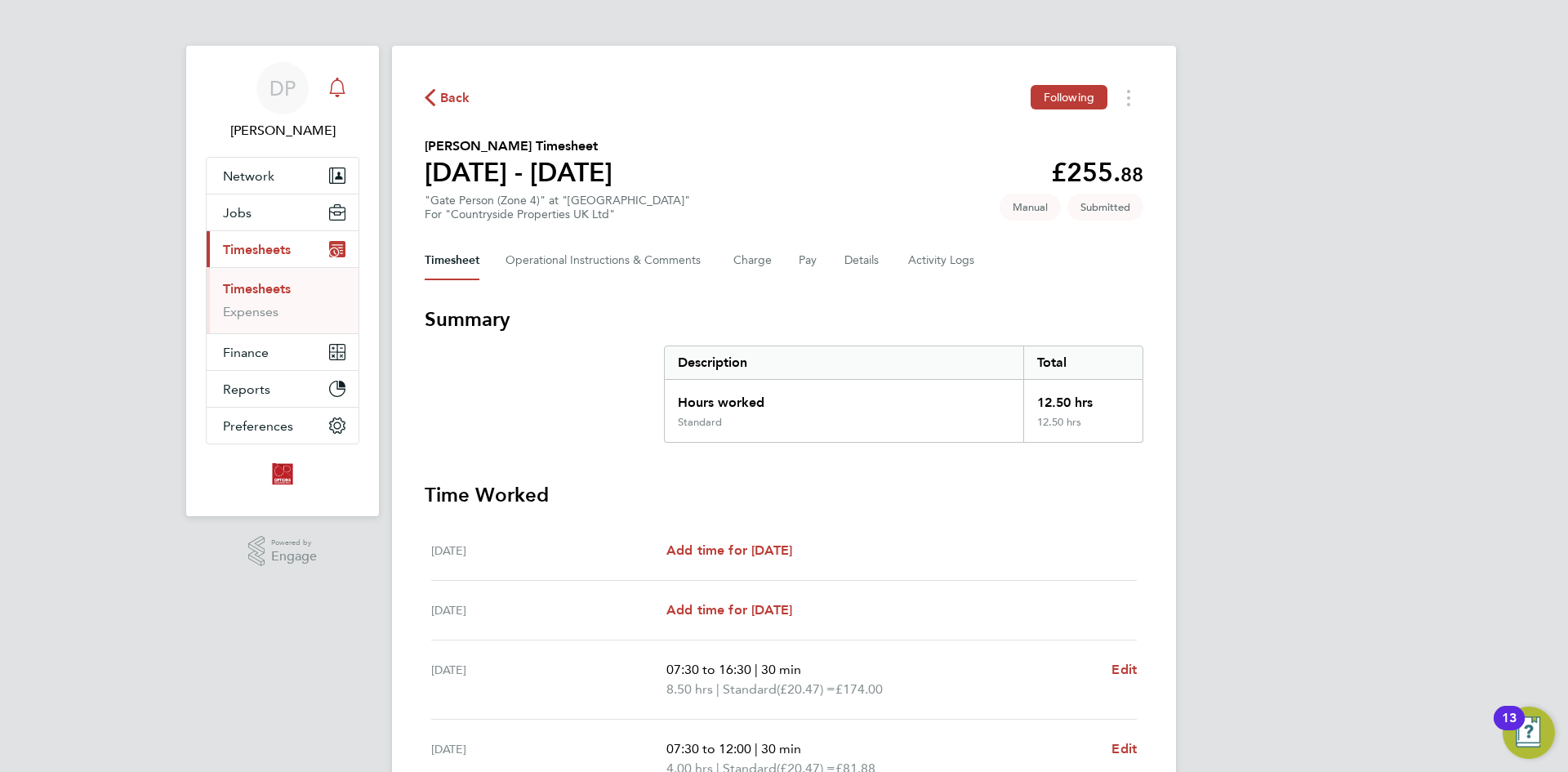
click at [331, 88] on icon "Main navigation" at bounding box center [337, 86] width 16 height 16
